Goal: Information Seeking & Learning: Check status

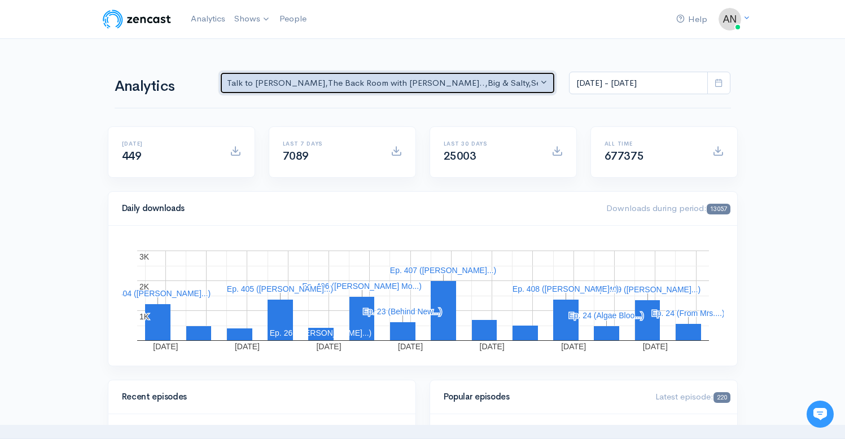
click at [496, 80] on div "Talk to [PERSON_NAME] , The Back Room with [PERSON_NAME].. , Big & Salty , Seri…" at bounding box center [383, 83] width 312 height 13
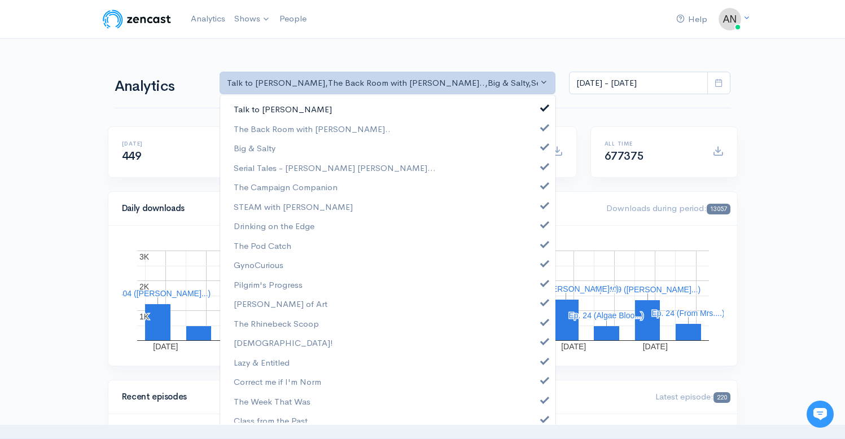
click at [539, 111] on link "Talk to [PERSON_NAME]" at bounding box center [387, 109] width 335 height 20
select select "10316"
click at [542, 144] on span at bounding box center [544, 145] width 5 height 8
click at [542, 163] on span at bounding box center [544, 165] width 5 height 8
click at [542, 183] on span at bounding box center [544, 184] width 5 height 8
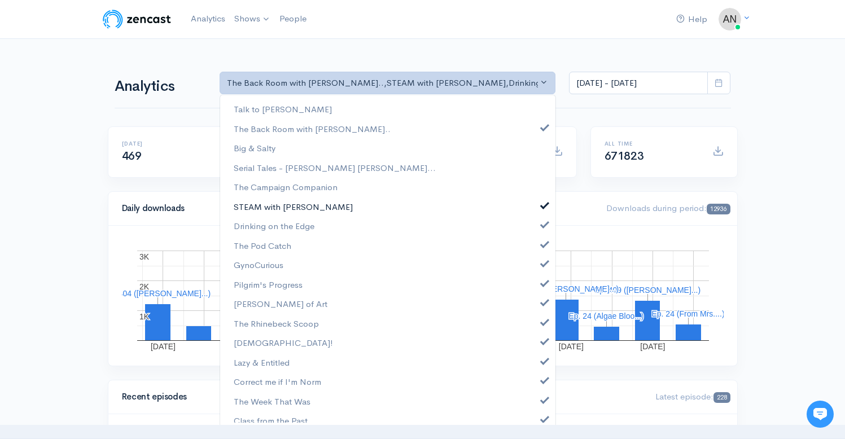
click at [542, 200] on span at bounding box center [544, 204] width 5 height 8
click at [536, 228] on link "Drinking on the Edge" at bounding box center [387, 226] width 335 height 20
click at [542, 246] on span at bounding box center [544, 243] width 5 height 8
click at [537, 268] on link "GynoCurious" at bounding box center [387, 265] width 335 height 20
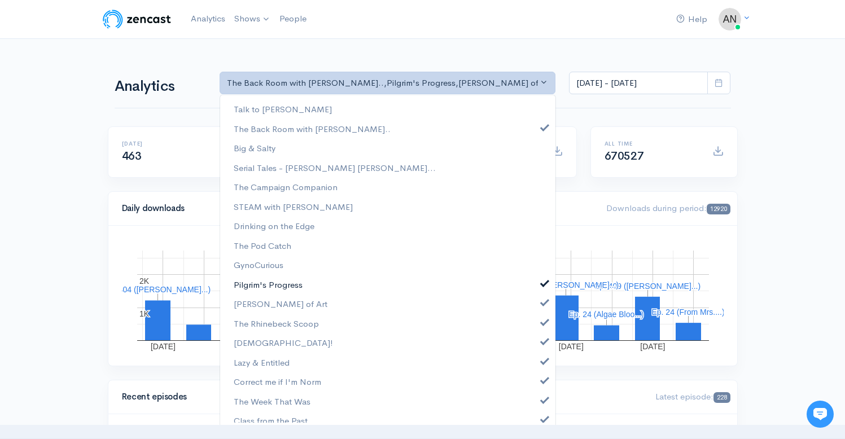
click at [538, 289] on link "Pilgrim's Progress" at bounding box center [387, 285] width 335 height 20
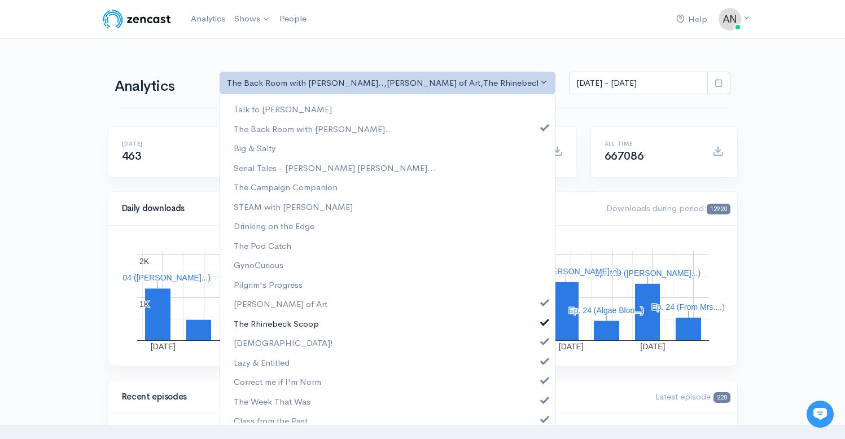
click at [542, 323] on span at bounding box center [544, 321] width 5 height 8
click at [531, 300] on link "[PERSON_NAME] of Art" at bounding box center [387, 304] width 335 height 20
click at [542, 341] on span at bounding box center [544, 340] width 5 height 8
click at [542, 360] on span at bounding box center [544, 360] width 5 height 8
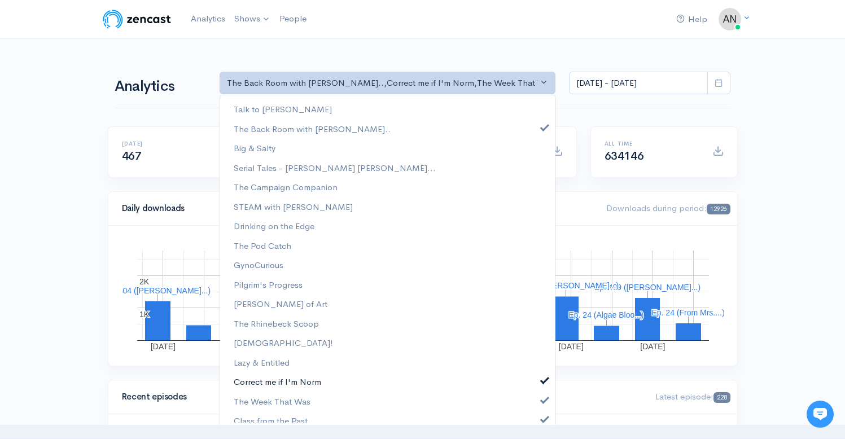
click at [542, 380] on span at bounding box center [544, 379] width 5 height 8
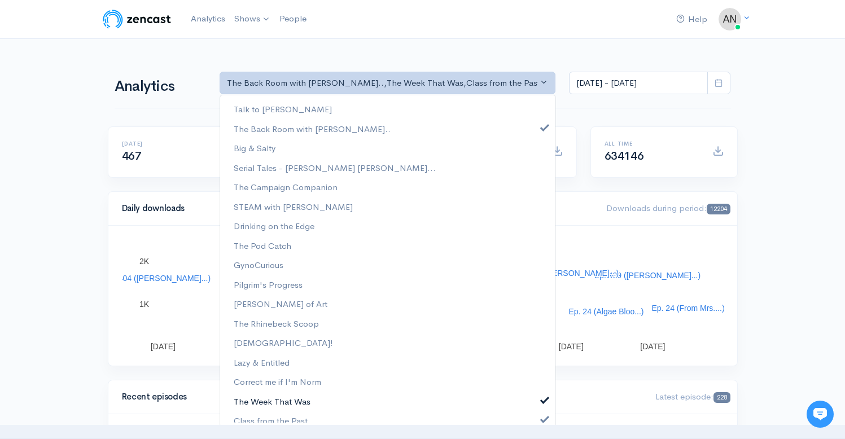
click at [534, 403] on link "The Week That Was" at bounding box center [387, 402] width 335 height 20
click at [542, 415] on span at bounding box center [544, 418] width 5 height 8
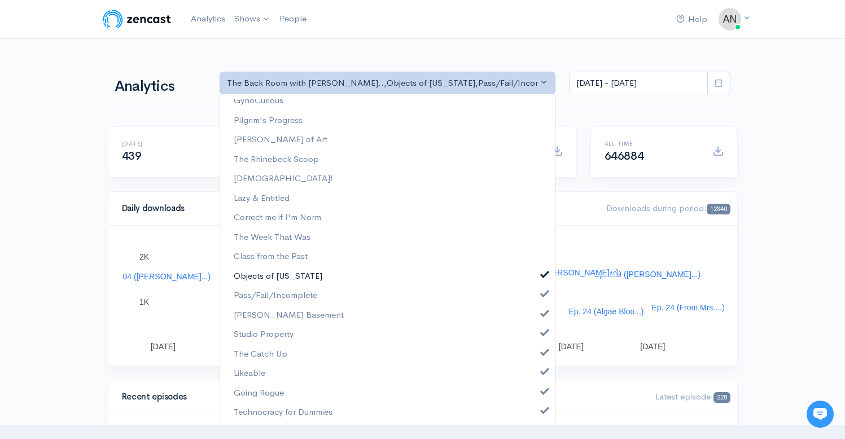
click at [542, 274] on span at bounding box center [544, 273] width 5 height 8
click at [542, 290] on span at bounding box center [544, 292] width 5 height 8
click at [542, 317] on span at bounding box center [544, 312] width 5 height 8
click at [542, 331] on span at bounding box center [544, 331] width 5 height 8
click at [542, 349] on span at bounding box center [544, 351] width 5 height 8
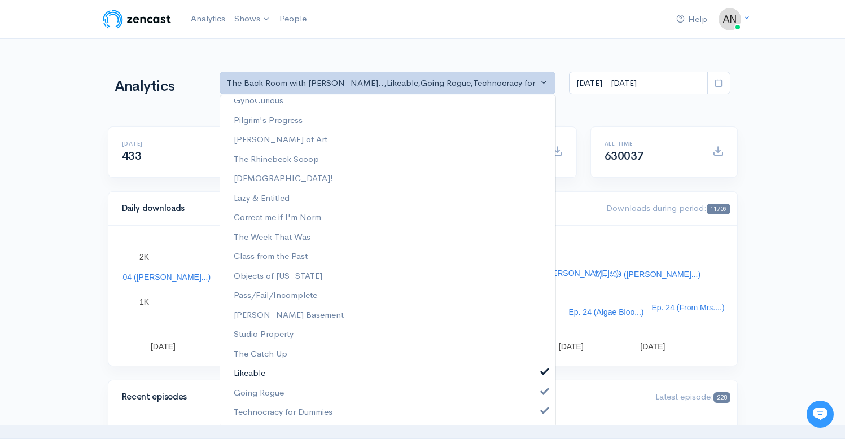
click at [539, 380] on link "Likeable" at bounding box center [387, 373] width 335 height 20
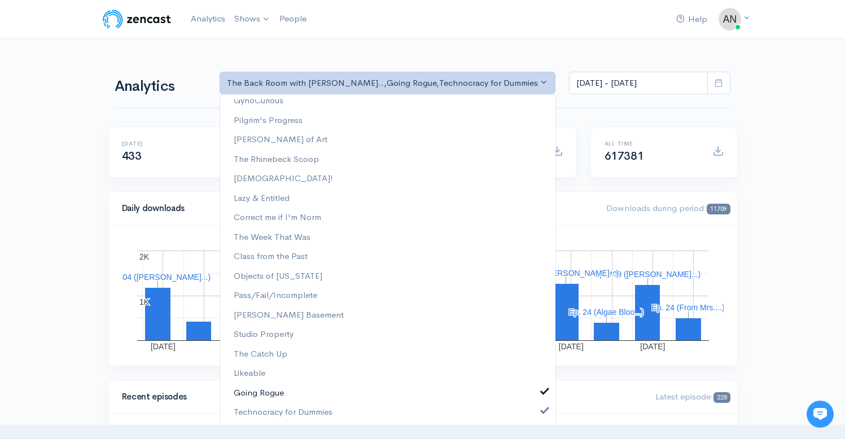
click at [542, 391] on span at bounding box center [544, 390] width 5 height 8
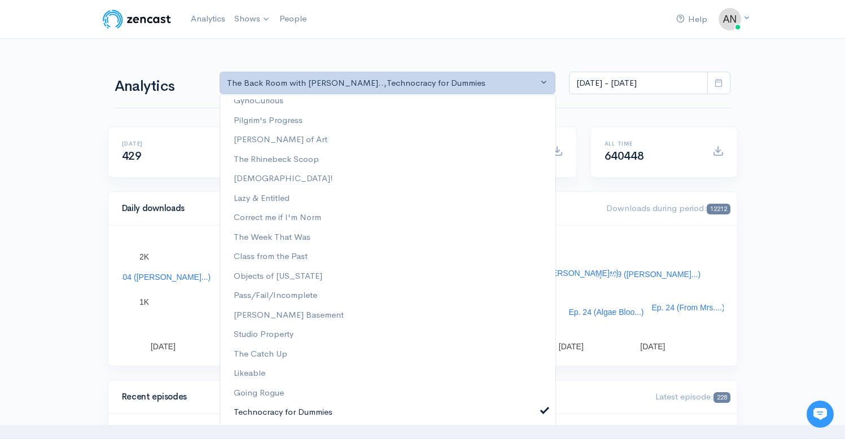
click at [542, 410] on span at bounding box center [544, 409] width 5 height 8
click at [623, 84] on input "[DATE] - [DATE]" at bounding box center [638, 83] width 139 height 23
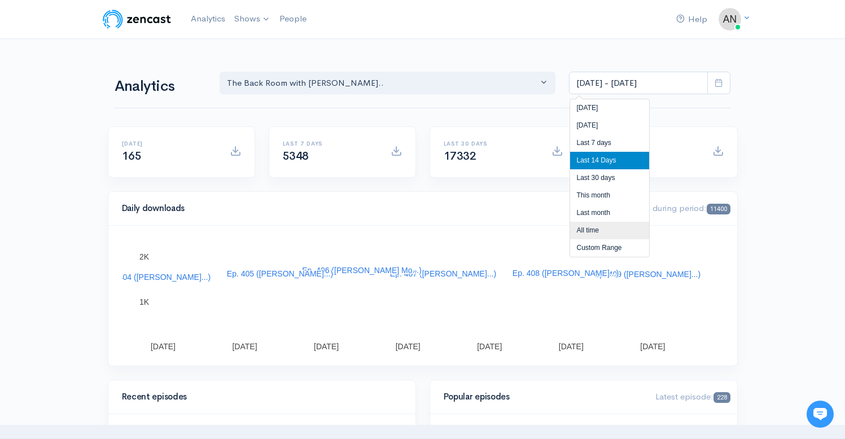
click at [589, 233] on li "All time" at bounding box center [609, 230] width 79 height 17
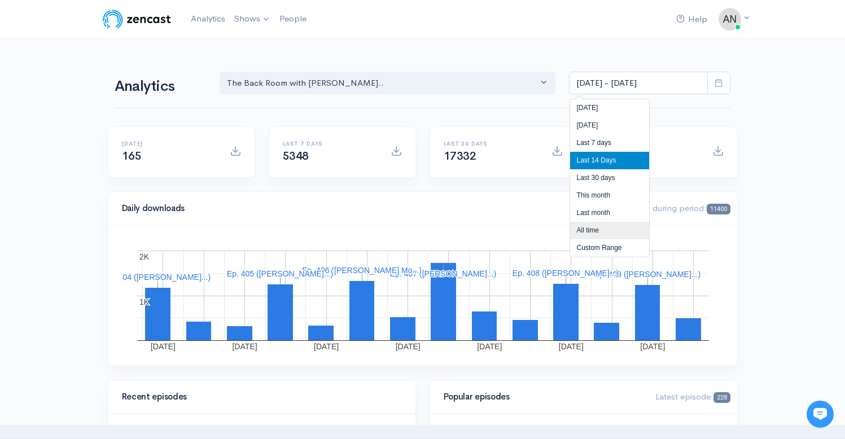
type input "[DATE] - [DATE]"
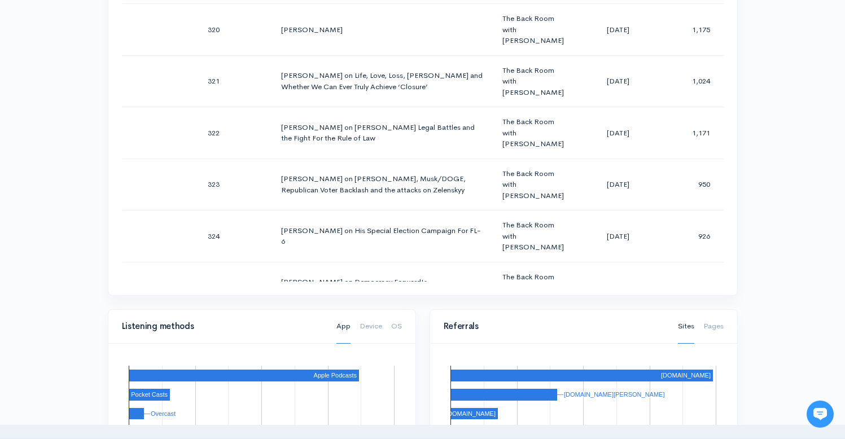
scroll to position [16726, 0]
